Goal: Information Seeking & Learning: Learn about a topic

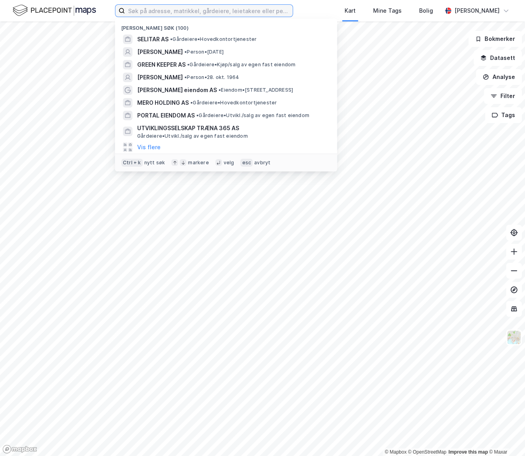
click at [188, 8] on input at bounding box center [209, 11] width 168 height 12
paste input "BENESTAD EIENDOM AS"
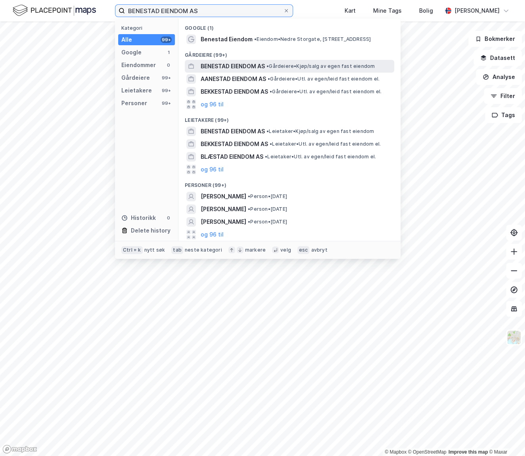
type input "BENESTAD EIENDOM AS"
click at [243, 66] on span "BENESTAD EIENDOM AS" at bounding box center [233, 66] width 64 height 10
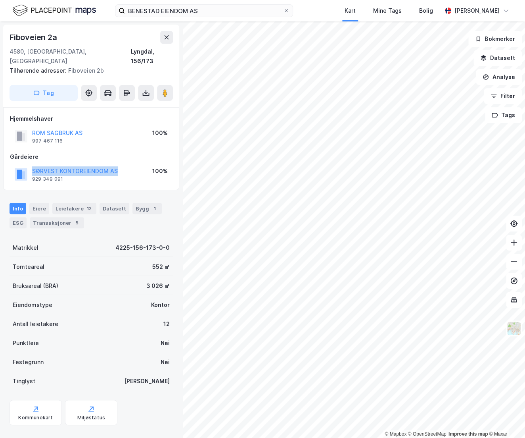
drag, startPoint x: 119, startPoint y: 159, endPoint x: 31, endPoint y: 161, distance: 88.5
click at [31, 165] on div "SØRVEST KONTOREIENDOM AS 929 349 091 100%" at bounding box center [91, 174] width 163 height 19
copy button "SØRVEST KONTOREIENDOM AS"
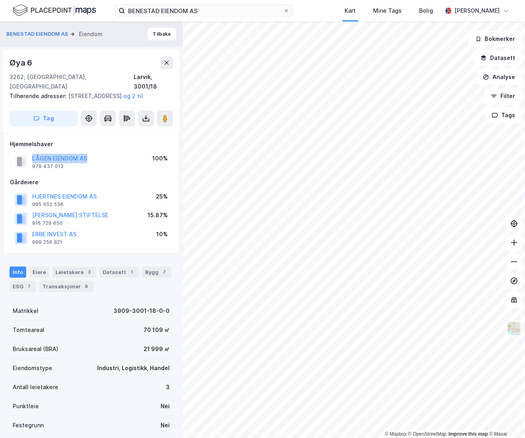
drag, startPoint x: 99, startPoint y: 150, endPoint x: 3, endPoint y: 151, distance: 96.0
click at [28, 152] on div "LÅGEN EIENDOM AS 979 437 013 100%" at bounding box center [91, 161] width 163 height 19
copy button "LÅGEN EIENDOM AS"
click at [162, 257] on div "Info [PERSON_NAME] 3 Datasett 1 Bygg 7 ESG 7 Transaksjoner 9" at bounding box center [91, 276] width 182 height 38
click at [156, 32] on button "Tilbake" at bounding box center [162, 34] width 29 height 13
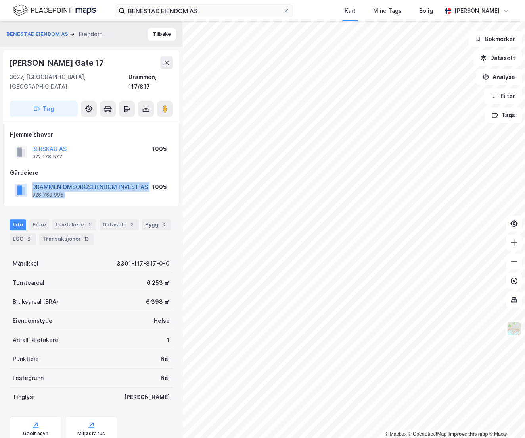
drag, startPoint x: 152, startPoint y: 178, endPoint x: 40, endPoint y: 173, distance: 111.2
click at [30, 181] on div "DRAMMEN [PERSON_NAME] INVEST AS 926 769 995 100%" at bounding box center [91, 190] width 163 height 19
click at [6, 209] on div "Info [PERSON_NAME] 1 Datasett 2 Bygg 2 ESG 2 Transaksjoner 13" at bounding box center [91, 228] width 182 height 38
drag, startPoint x: 29, startPoint y: 176, endPoint x: 147, endPoint y: 175, distance: 117.8
click at [147, 182] on div "DRAMMEN [PERSON_NAME] INVEST AS 926 769 995" at bounding box center [81, 190] width 133 height 16
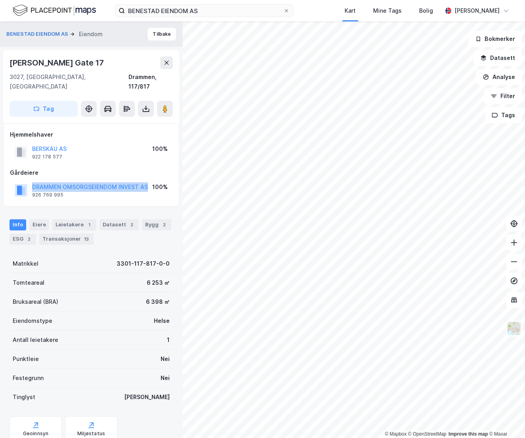
copy button "DRAMMEN OMSORGSEIENDOM INVEST AS"
click at [177, 240] on div "© Mapbox © OpenStreetMap Improve this map © [PERSON_NAME] EIENDOM AS [PERSON_NA…" at bounding box center [262, 229] width 525 height 416
click at [148, 190] on div "Hjemmelshaver BERSKAU AS 922 178 577 100% Gårdeiere DRAMMEN [PERSON_NAME] INVES…" at bounding box center [91, 164] width 176 height 83
click at [160, 33] on button "Tilbake" at bounding box center [162, 34] width 29 height 13
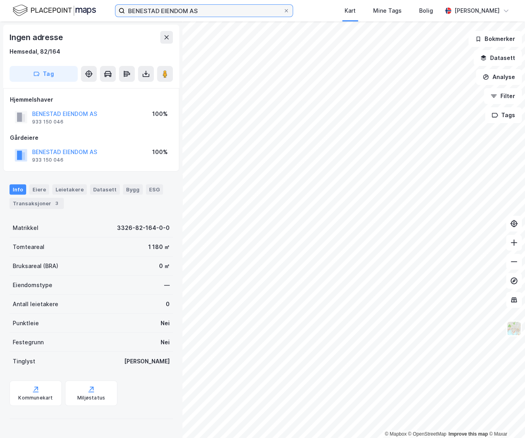
click at [205, 12] on input "BENESTAD EIENDOM AS" at bounding box center [204, 11] width 158 height 12
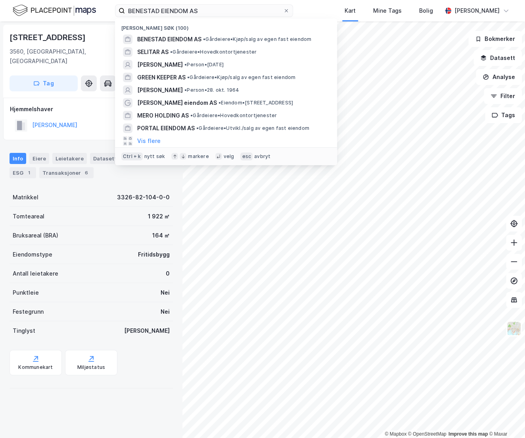
click at [123, 400] on div "Helgesetvegen 90 3560, [GEOGRAPHIC_DATA], [GEOGRAPHIC_DATA] Hemsedal, 82/104 Ta…" at bounding box center [91, 229] width 182 height 416
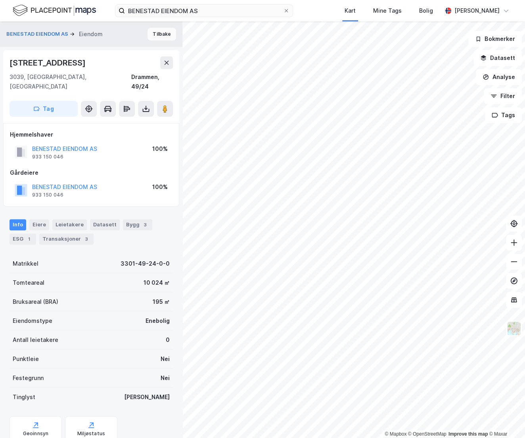
click at [159, 32] on button "Tilbake" at bounding box center [162, 34] width 29 height 13
click at [156, 33] on button "Tilbake" at bounding box center [162, 34] width 29 height 13
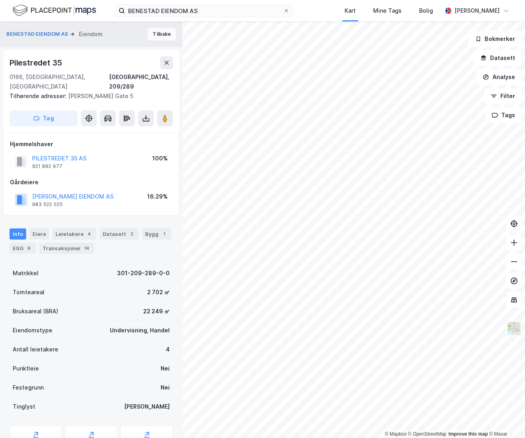
click at [159, 36] on button "Tilbake" at bounding box center [162, 34] width 29 height 13
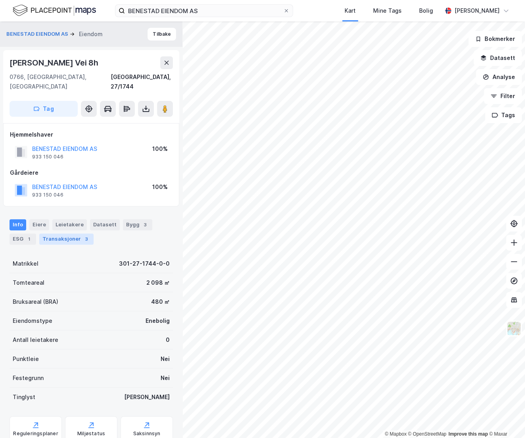
click at [64, 233] on div "Transaksjoner 3" at bounding box center [66, 238] width 54 height 11
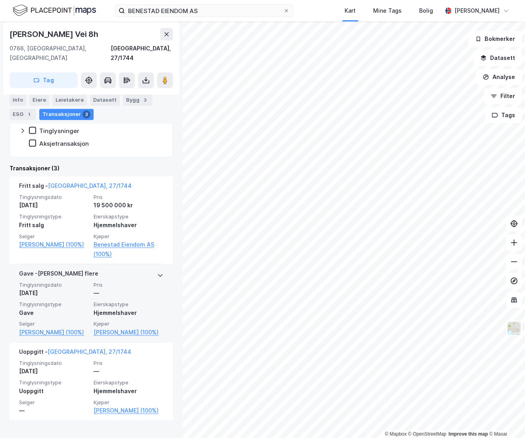
scroll to position [218, 0]
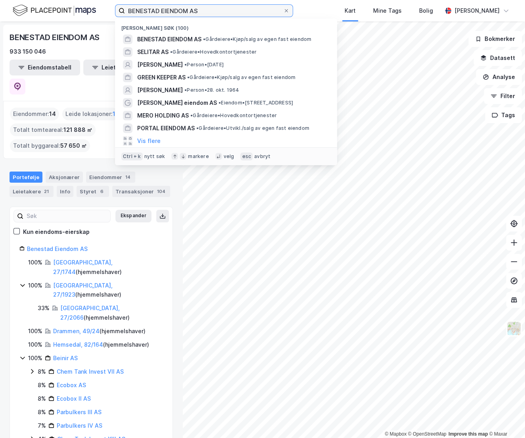
drag, startPoint x: 206, startPoint y: 15, endPoint x: 102, endPoint y: 15, distance: 104.3
click at [102, 15] on div "BENESTAD EIENDOM AS Nylige søk (100) BENESTAD EIENDOM AS • Gårdeiere • Kjøp/sal…" at bounding box center [262, 10] width 525 height 21
click at [207, 10] on input "BENESTAD EIENDOM AS" at bounding box center [204, 11] width 158 height 12
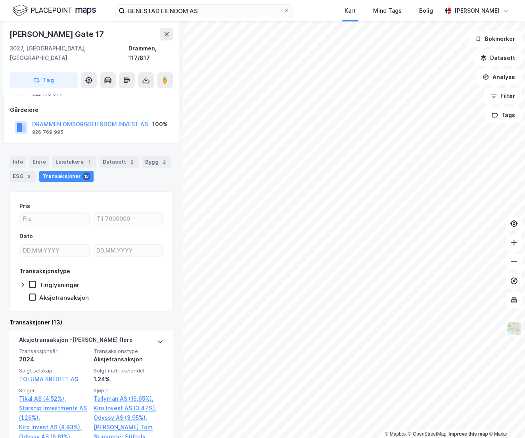
scroll to position [72, 0]
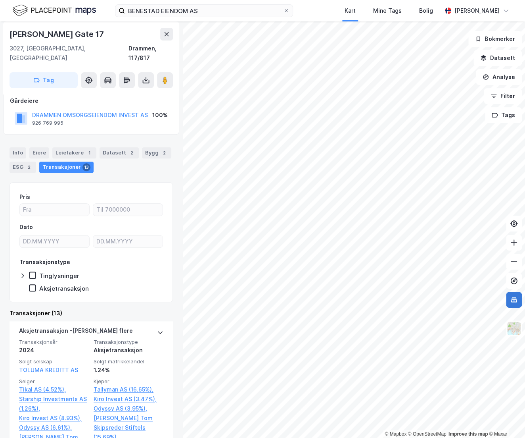
click at [517, 302] on icon at bounding box center [514, 300] width 8 height 8
click at [515, 278] on icon at bounding box center [514, 281] width 8 height 8
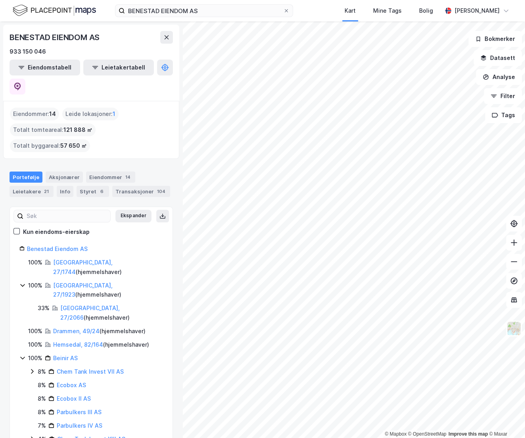
click at [325, 8] on div "BENESTAD EIENDOM AS Kart Mine Tags Bolig [PERSON_NAME]" at bounding box center [262, 10] width 525 height 21
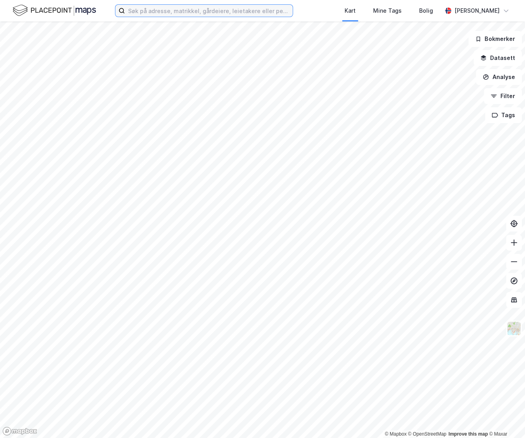
click at [131, 8] on input at bounding box center [209, 11] width 168 height 12
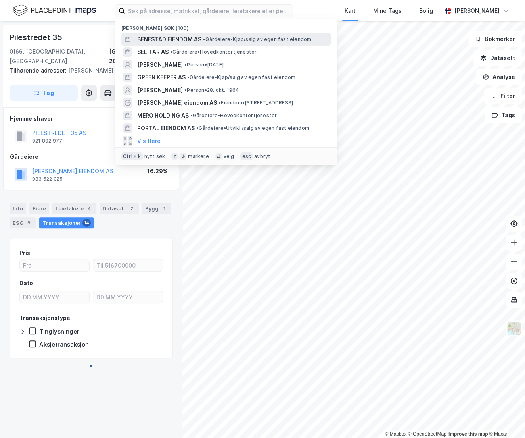
click at [164, 37] on span "BENESTAD EIENDOM AS" at bounding box center [169, 40] width 64 height 10
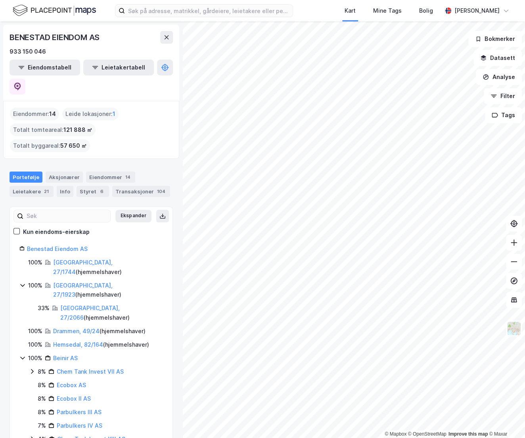
click at [171, 249] on div "© Mapbox © OpenStreetMap Improve this map © Maxar BENESTAD EIENDOM AS 933 150 0…" at bounding box center [262, 229] width 525 height 416
click at [62, 327] on link "Drammen, 49/24" at bounding box center [76, 330] width 46 height 7
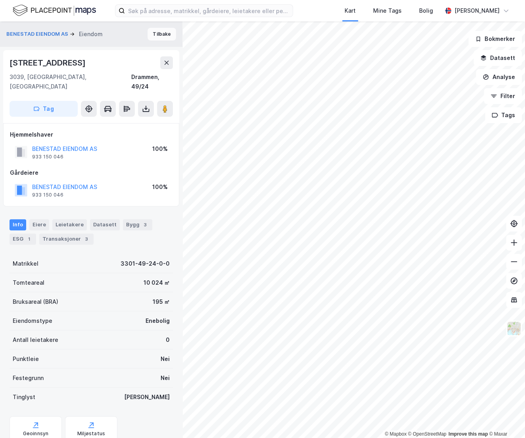
click at [154, 36] on button "Tilbake" at bounding box center [162, 34] width 29 height 13
click at [153, 31] on button "Tilbake" at bounding box center [162, 34] width 29 height 13
